Goal: Transaction & Acquisition: Purchase product/service

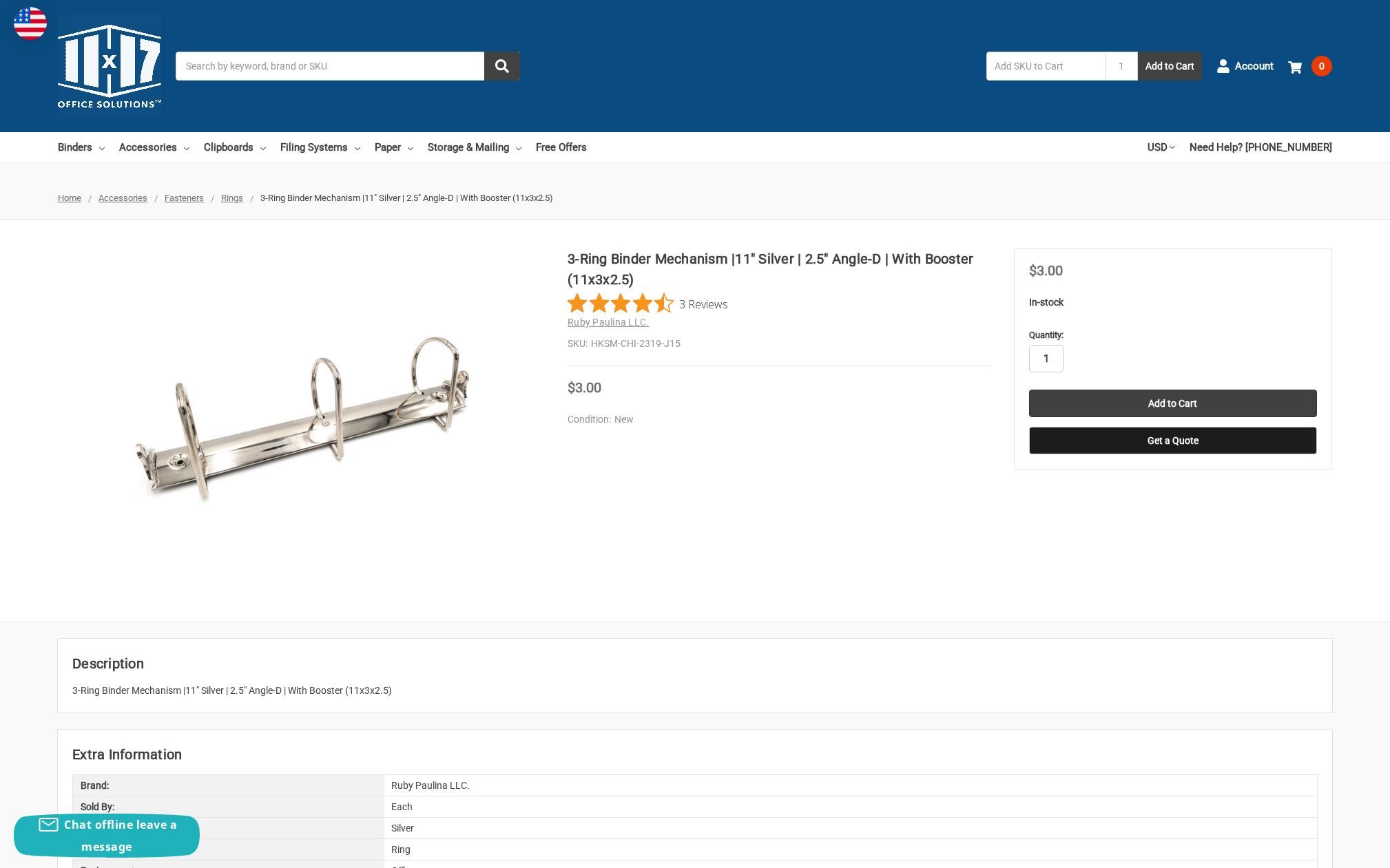
drag, startPoint x: 1037, startPoint y: 358, endPoint x: 1059, endPoint y: 358, distance: 22.0
click at [1059, 358] on input "1" at bounding box center [1046, 359] width 34 height 28
type input "75"
click at [1113, 402] on input "Add to Cart" at bounding box center [1173, 404] width 288 height 28
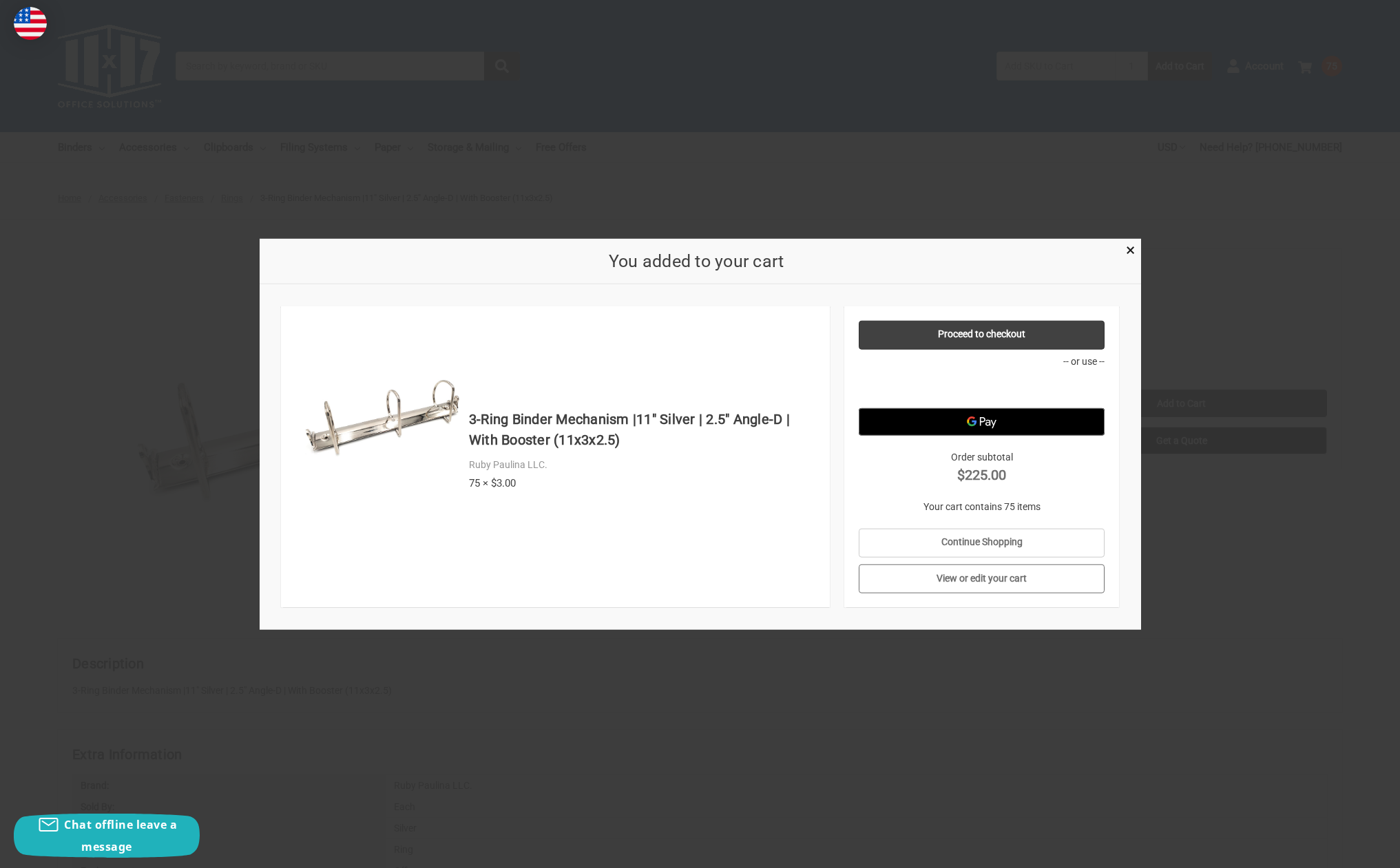
click at [1009, 577] on link "View or edit your cart" at bounding box center [981, 579] width 246 height 29
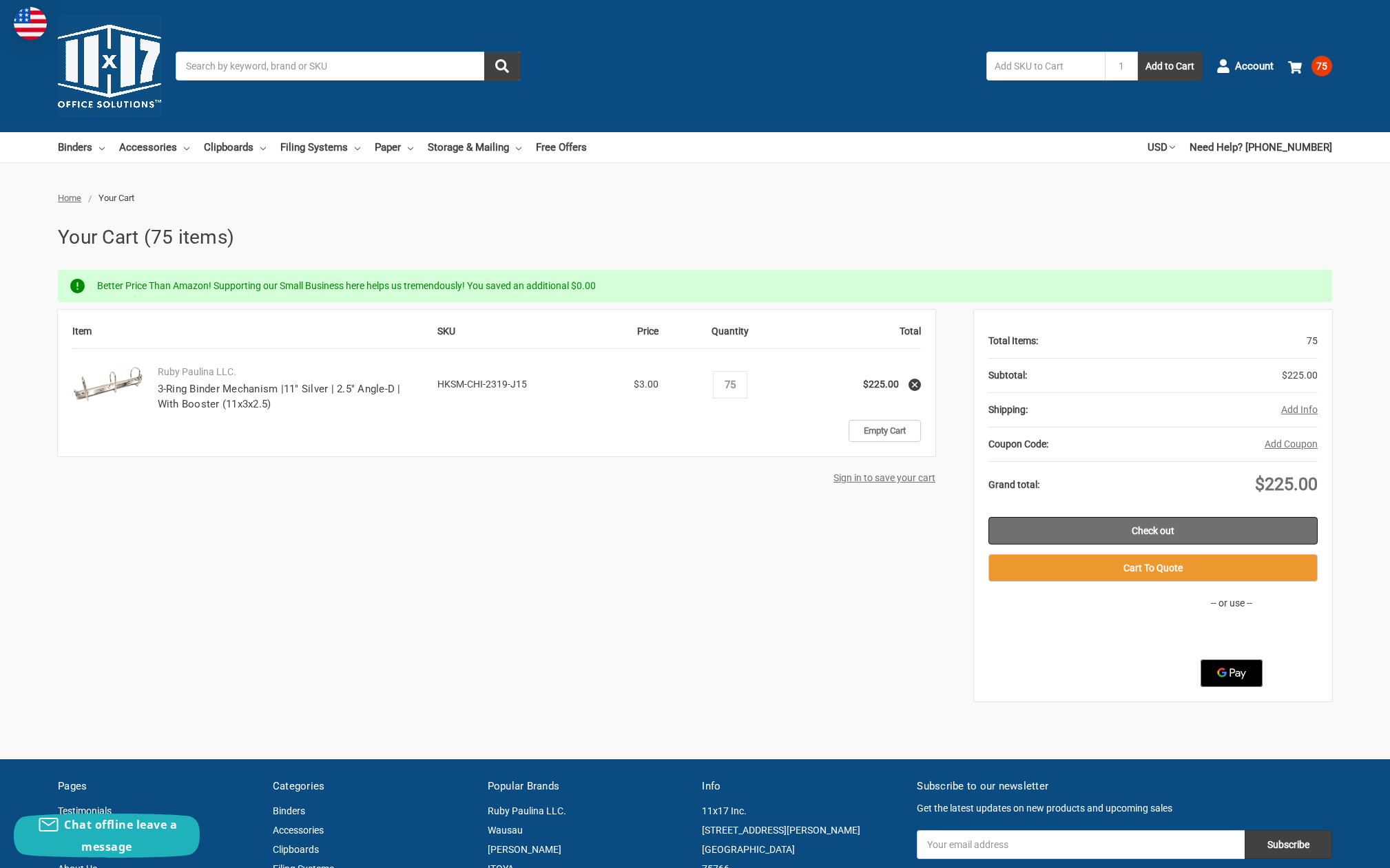
click at [1127, 528] on link "Check out" at bounding box center [1153, 531] width 329 height 28
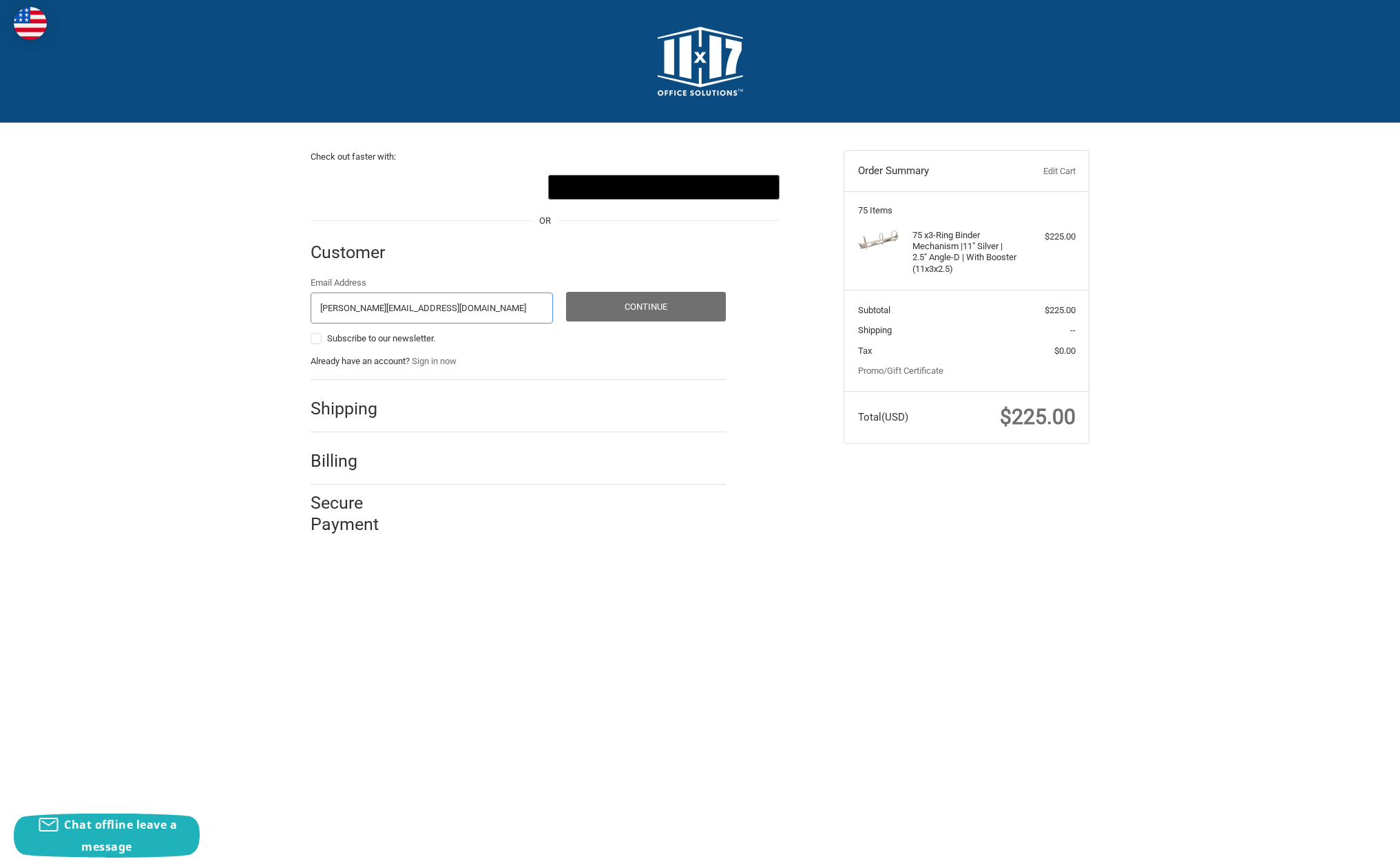
type input "[PERSON_NAME][EMAIL_ADDRESS][DOMAIN_NAME]"
click at [656, 302] on button "Continue" at bounding box center [645, 306] width 159 height 30
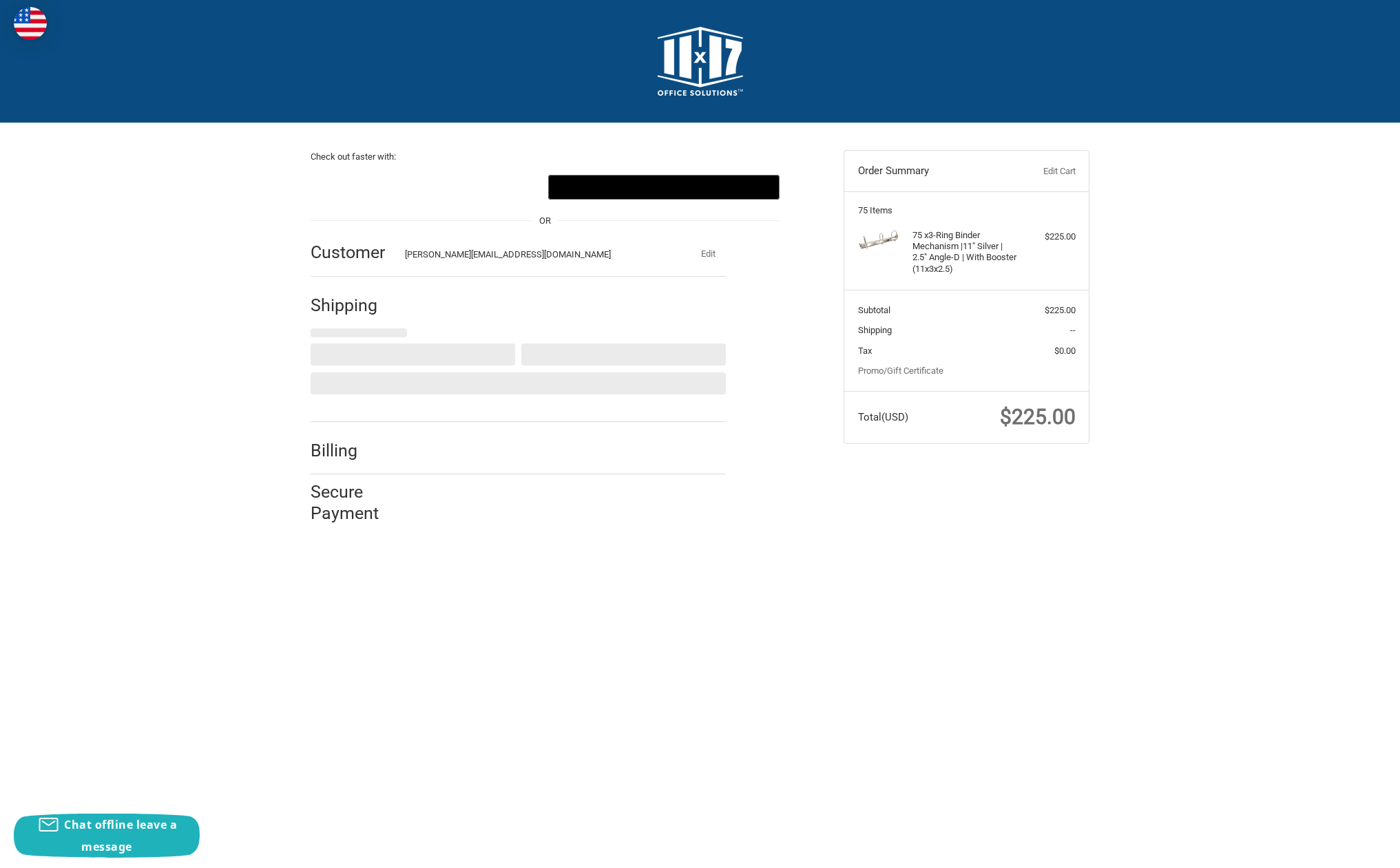
select select "US"
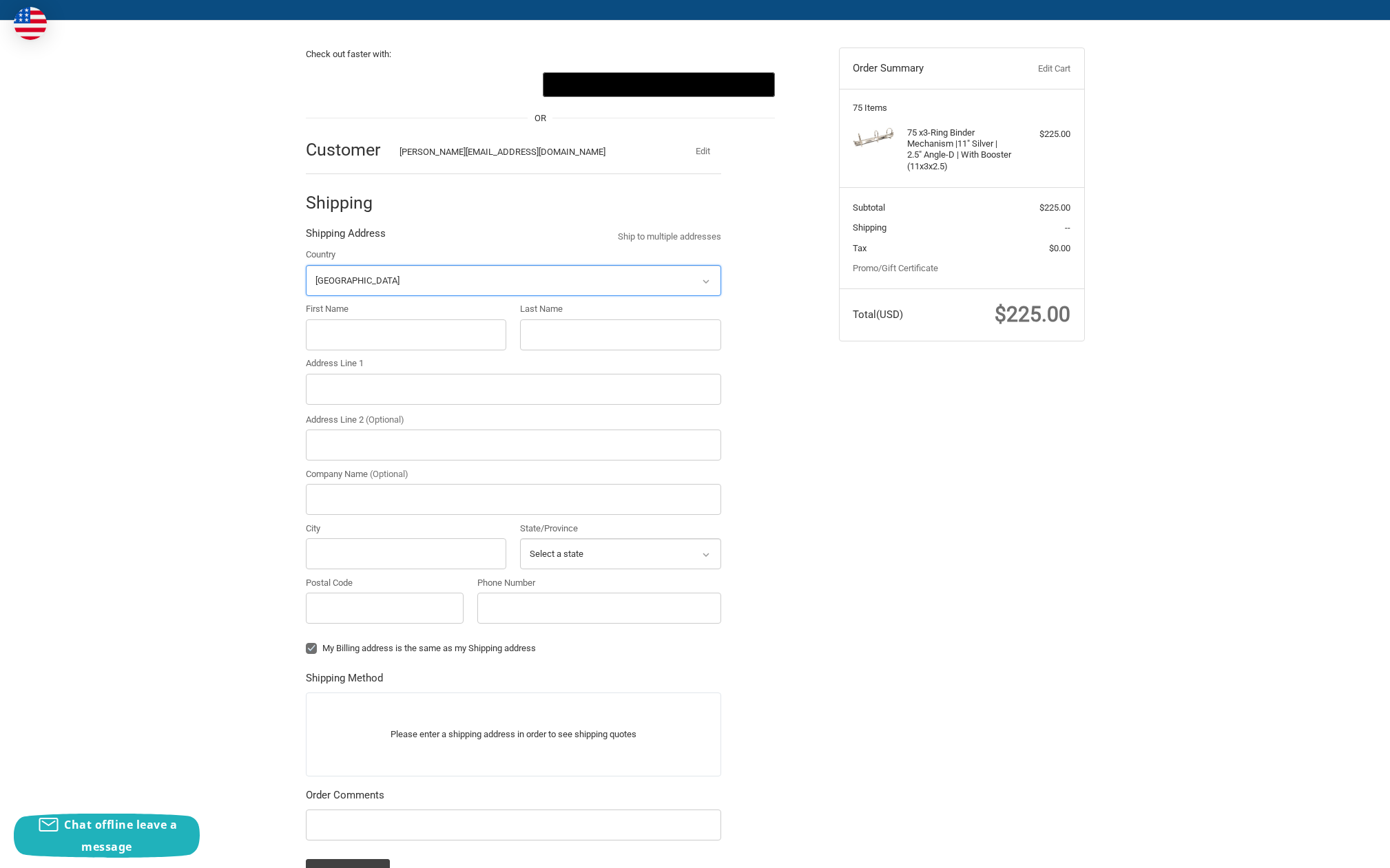
scroll to position [268, 0]
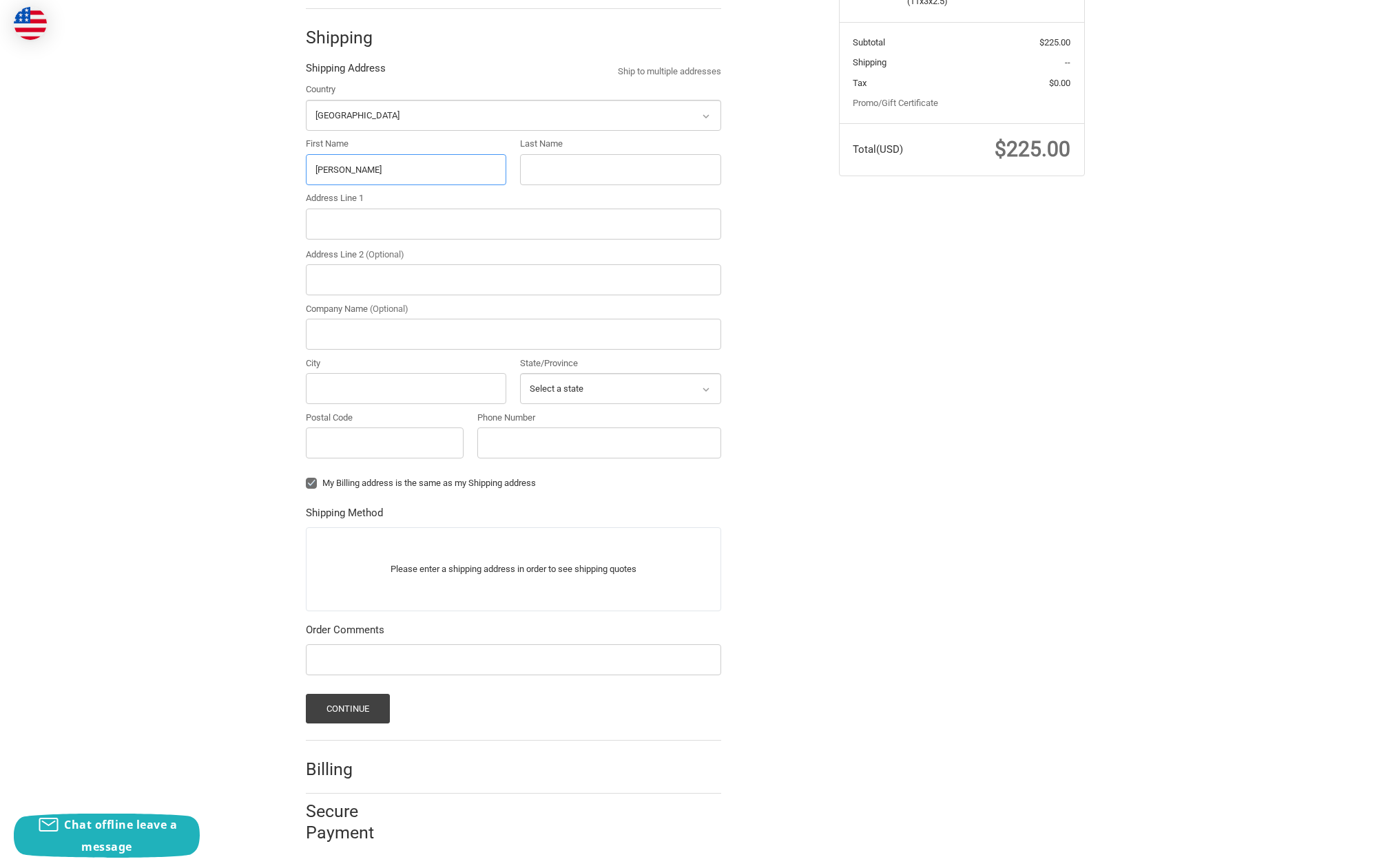
type input "VERNON"
type input "GANGA"
type input "QUALITY IMPRESSIONS"
type input "11101"
click at [534, 419] on label "Phone Number" at bounding box center [599, 418] width 244 height 14
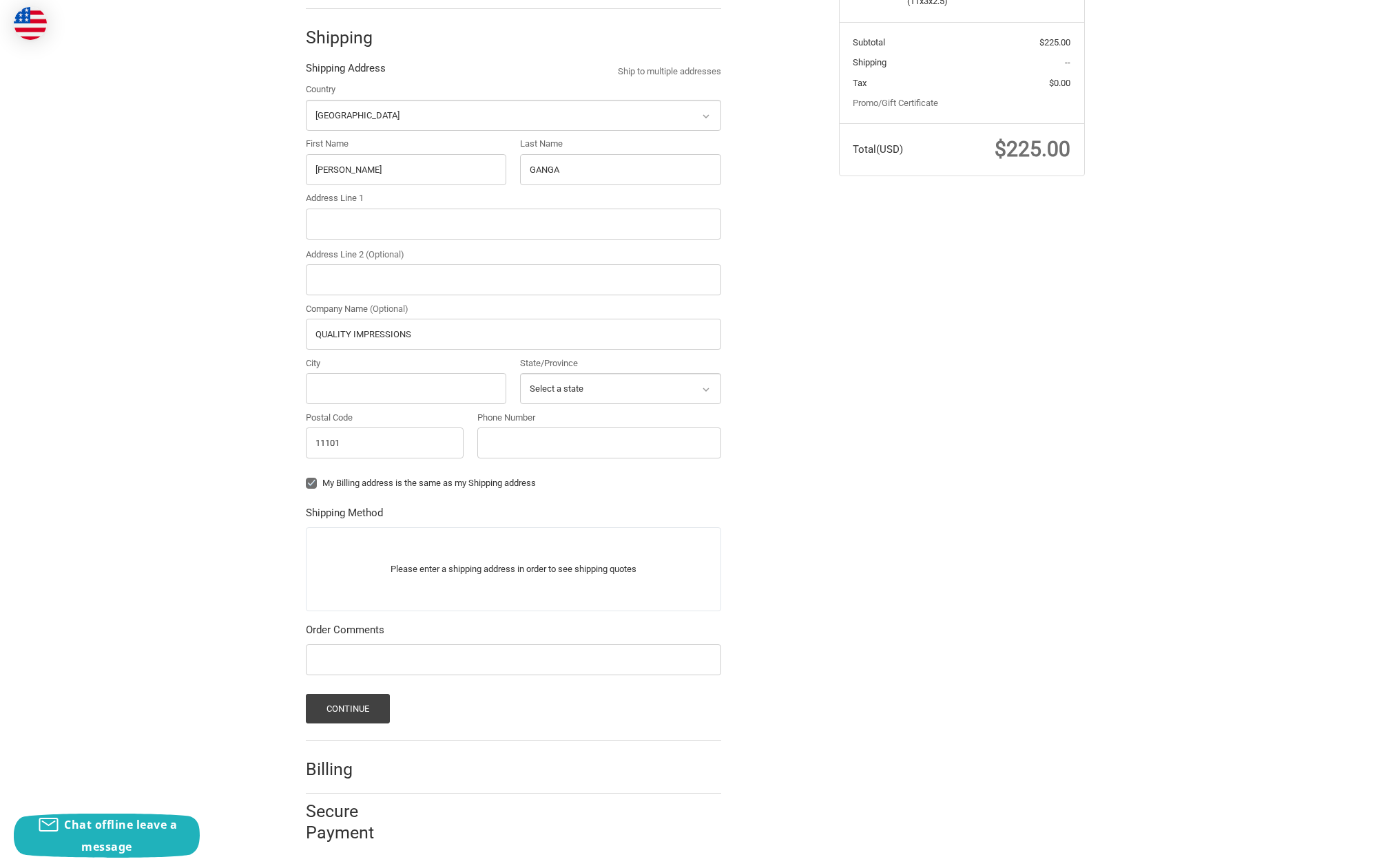
click at [534, 427] on input "Phone Number" at bounding box center [599, 443] width 244 height 31
click at [329, 383] on input "City" at bounding box center [406, 388] width 201 height 31
type input "l"
type input "LONG ISLAND CITY"
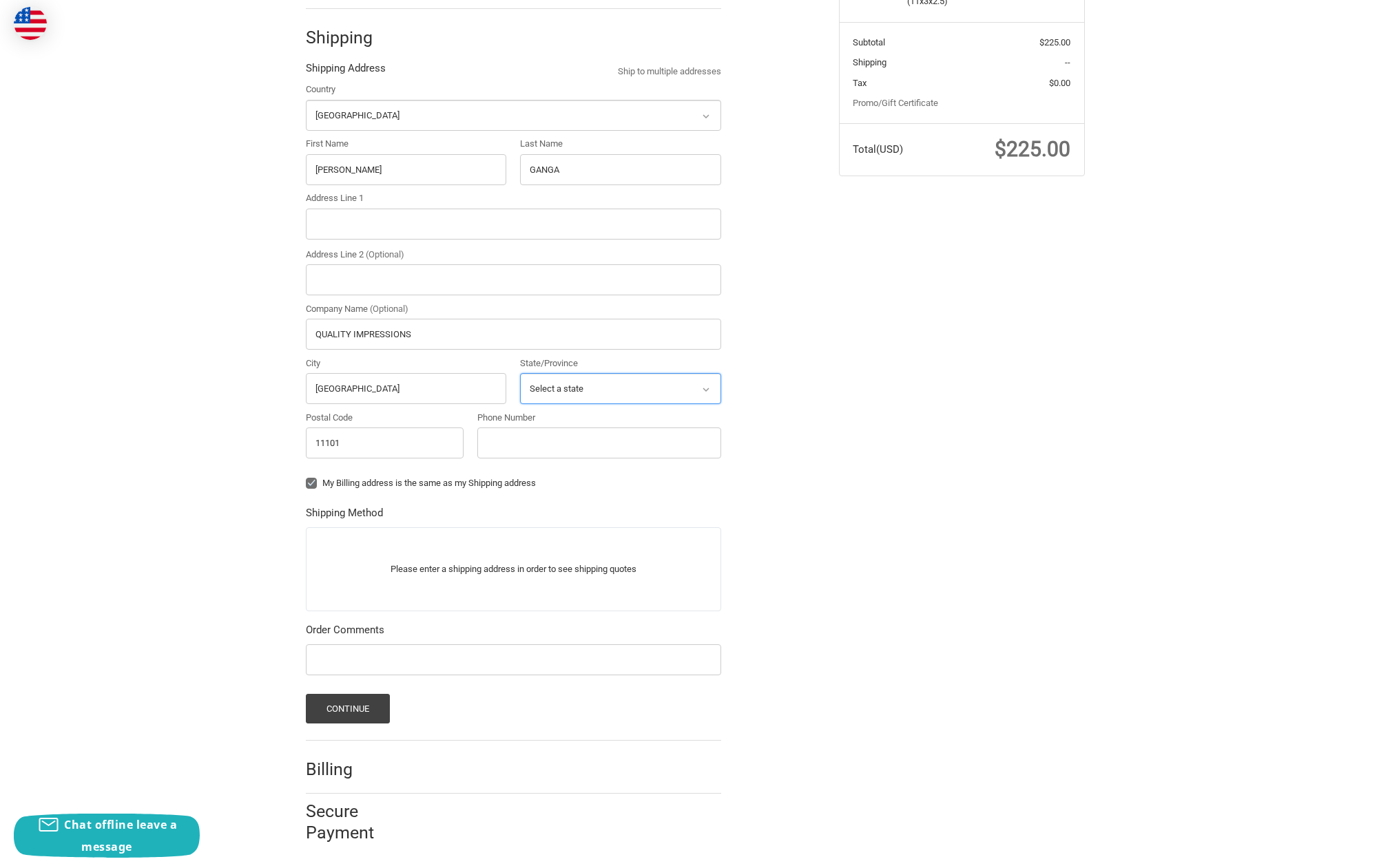
select select "NY"
click at [517, 434] on input "Phone Number" at bounding box center [599, 443] width 244 height 31
type input "3"
type input "646-613-0002"
click at [329, 219] on input "Address Line 1" at bounding box center [513, 224] width 415 height 31
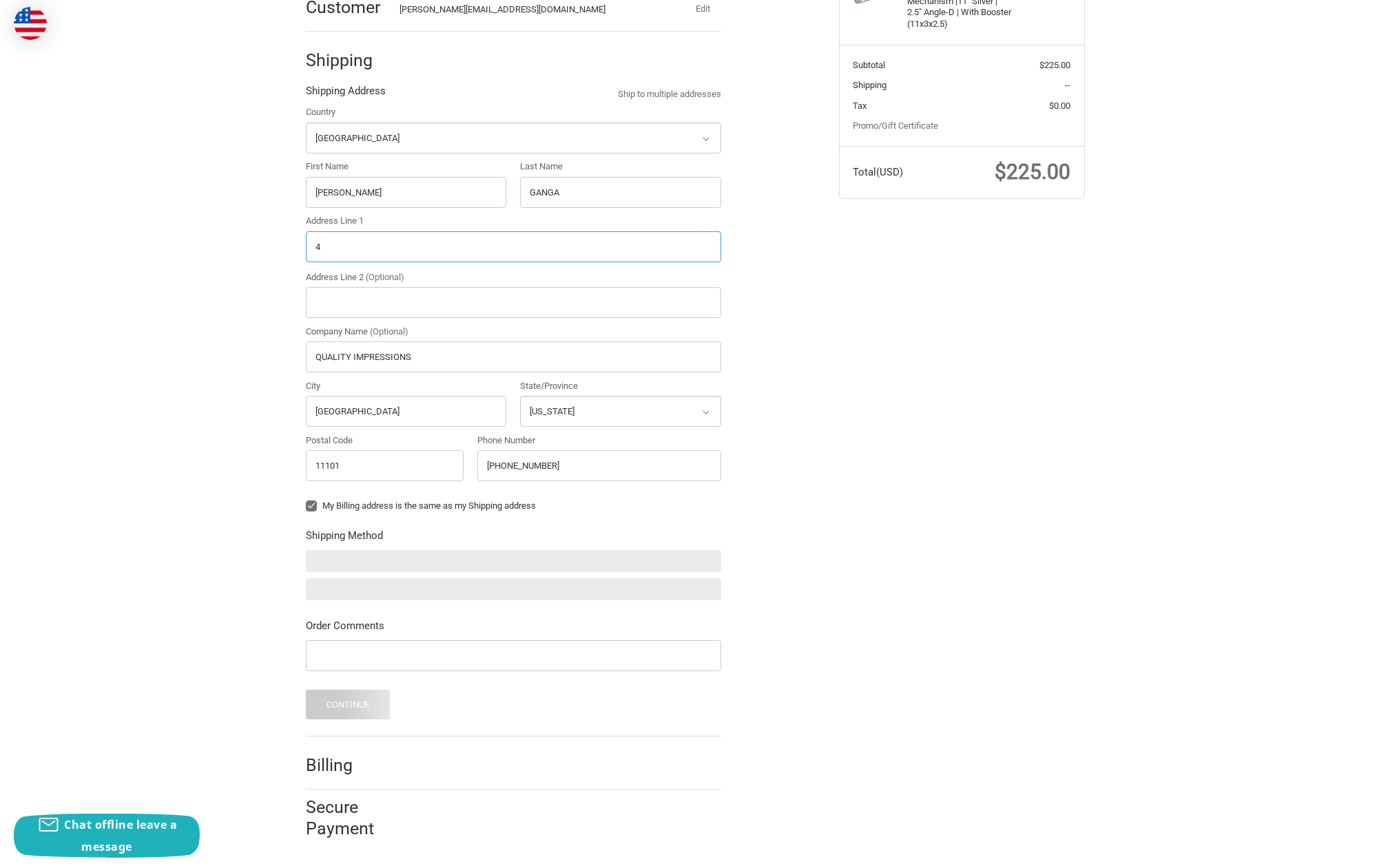
scroll to position [241, 0]
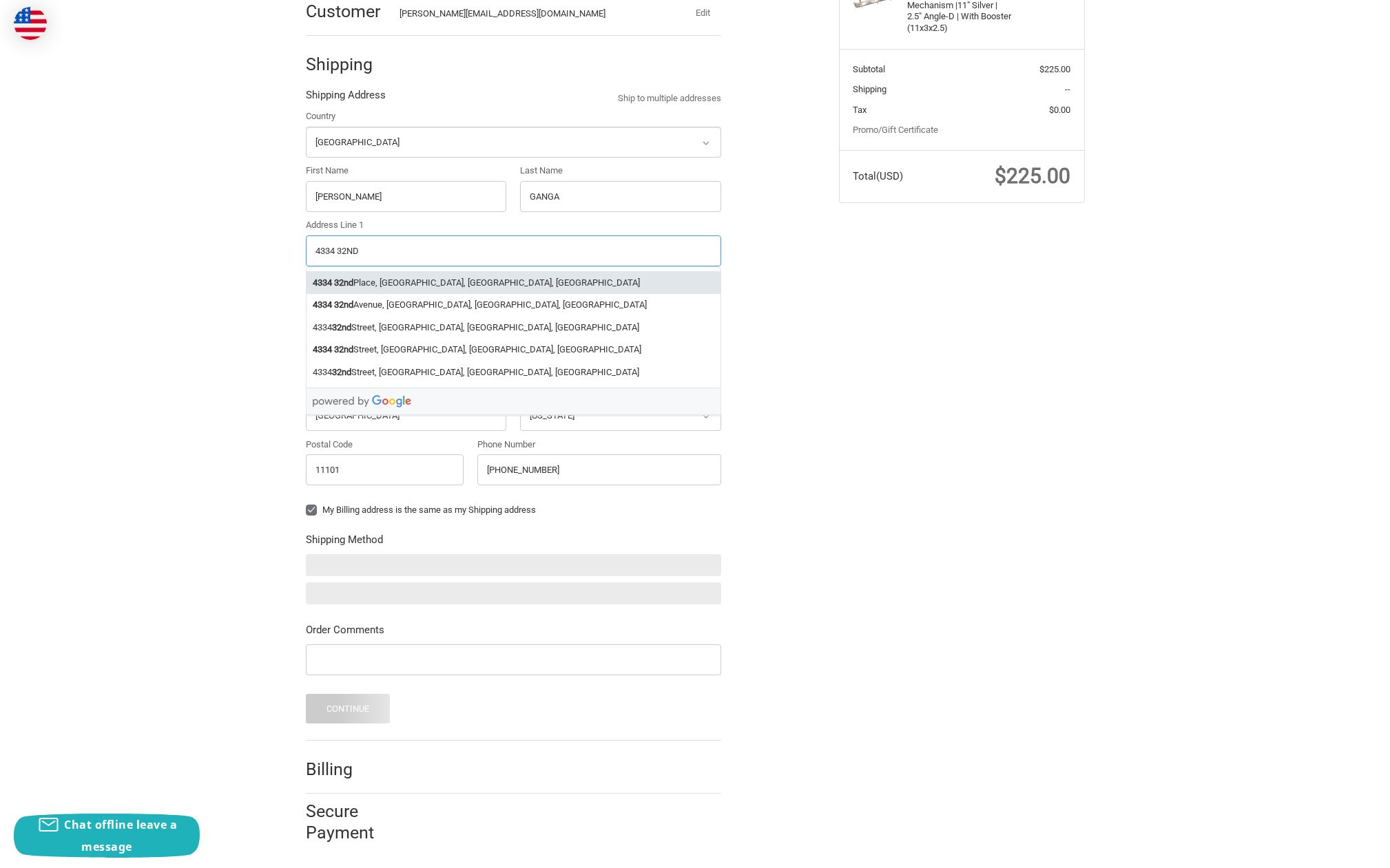
click at [392, 283] on li "4334 32nd Place, Long Island City, NY, USA" at bounding box center [513, 283] width 414 height 23
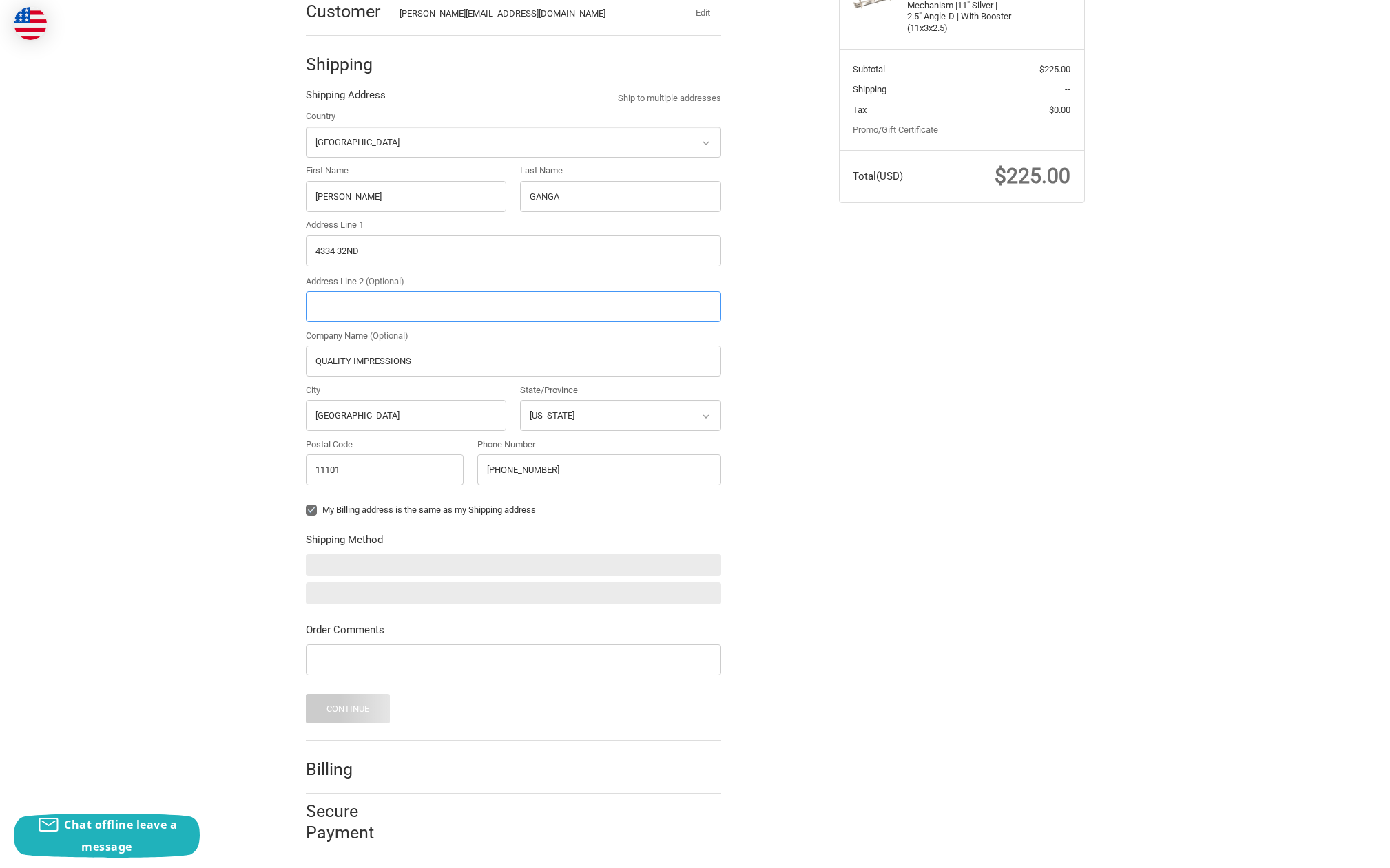
type input "4334 32nd Place"
type input "LIC"
select select "NY"
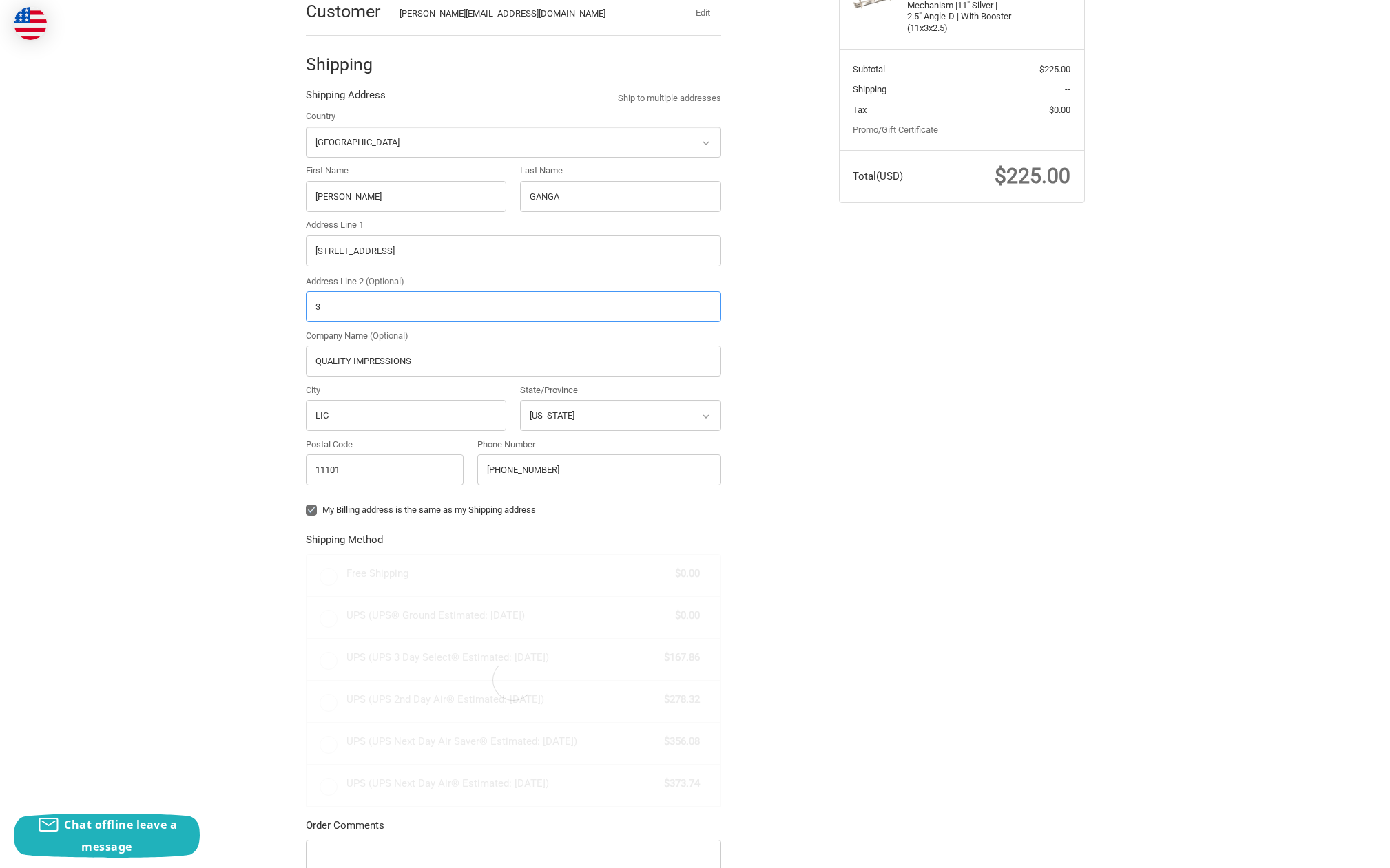
type input "3R"
radio input "true"
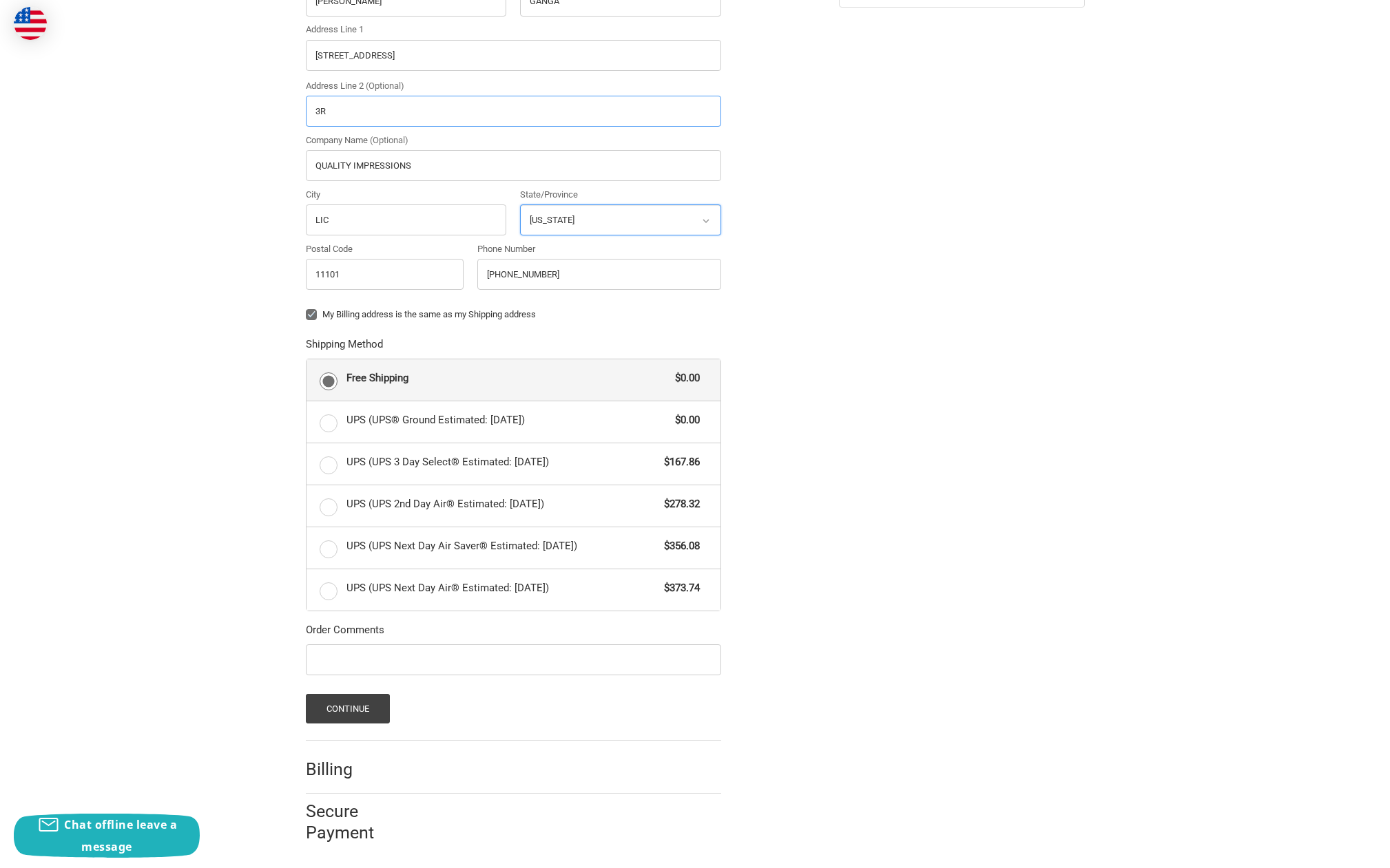
scroll to position [0, 0]
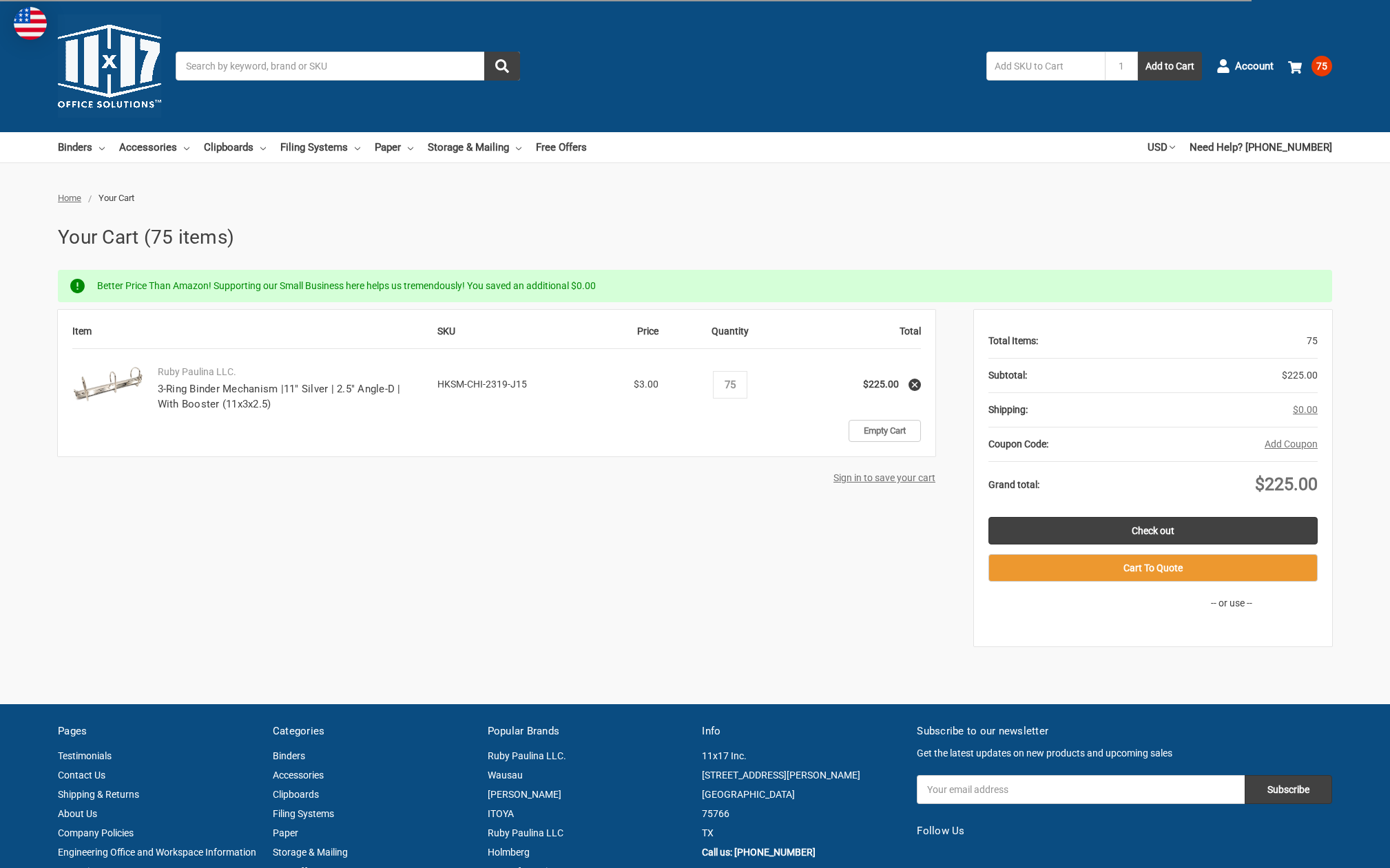
select select "State/province"
